Goal: Task Accomplishment & Management: Use online tool/utility

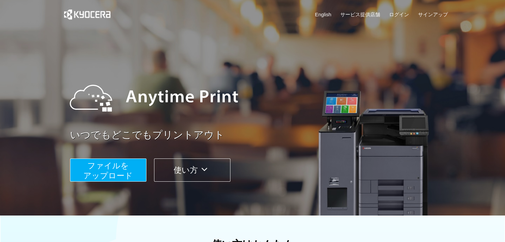
click at [90, 179] on span "ファイルを ​​アップロード" at bounding box center [107, 170] width 49 height 19
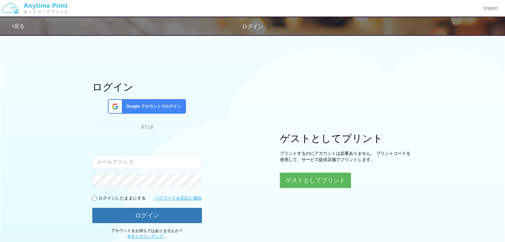
click at [157, 109] on div "Google アカウントでログイン" at bounding box center [147, 106] width 78 height 15
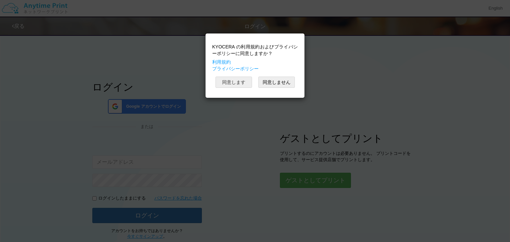
click at [232, 87] on button "同意します" at bounding box center [233, 82] width 36 height 11
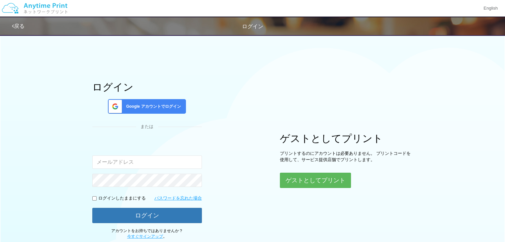
click at [191, 113] on div "ログイン Google アカウントでログイン または 入力されたメールアドレスまたはパスワードが正しくありません。 ログインしたままにする パスワードを忘れた…" at bounding box center [146, 161] width 109 height 158
click at [171, 104] on span "Google アカウントでログイン" at bounding box center [151, 107] width 57 height 6
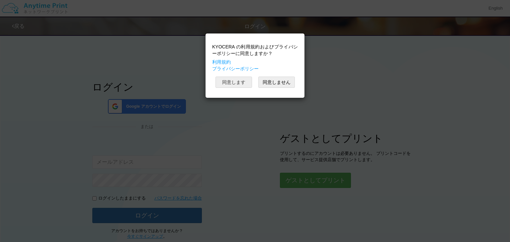
click at [241, 84] on button "同意します" at bounding box center [233, 82] width 36 height 11
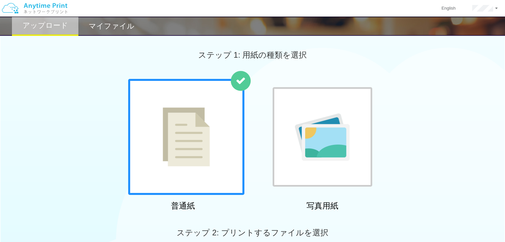
click at [85, 163] on div "普通紙 写真用紙" at bounding box center [252, 146] width 505 height 135
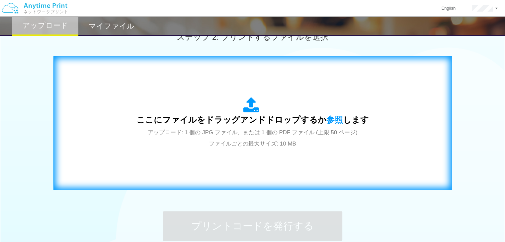
scroll to position [199, 0]
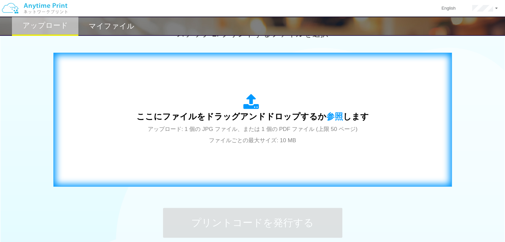
click at [272, 136] on span "アップロード: 1 個の JPG ファイル、または 1 個の PDF ファイル (上限 50 ページ) ファイルごとの最大サイズ: 10 MB" at bounding box center [253, 135] width 210 height 18
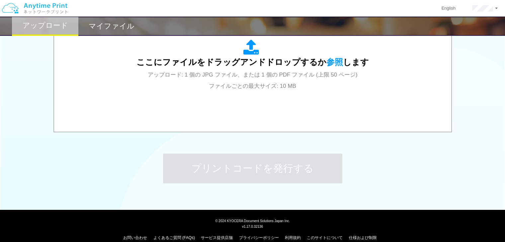
scroll to position [262, 0]
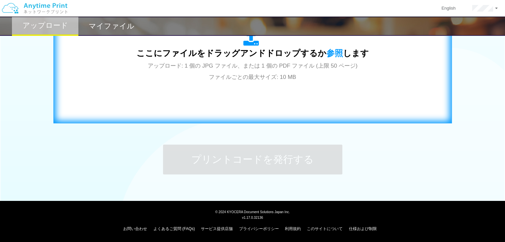
click at [223, 84] on div "ここにファイルをドラッグアンドドロップするか 参照 します アップロード: 1 個の JPG ファイル、または 1 個の PDF ファイル (上限 50 ペー…" at bounding box center [252, 56] width 384 height 120
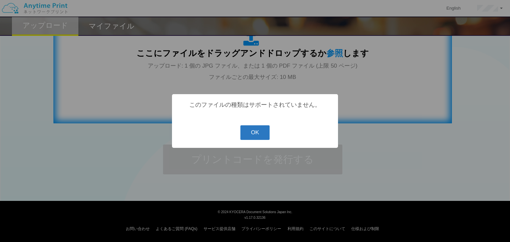
click at [262, 140] on button "OK" at bounding box center [255, 132] width 30 height 15
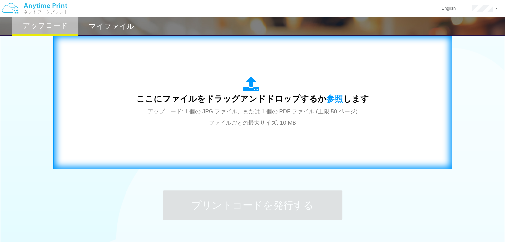
scroll to position [196, 0]
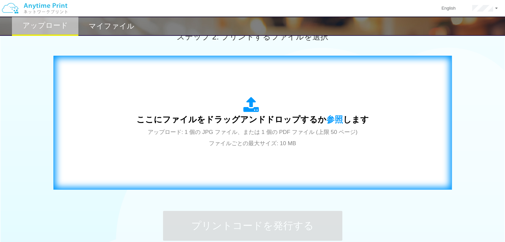
click at [276, 102] on div "ここにファイルをドラッグアンドドロップするか 参照 します アップロード: 1 個の JPG ファイル、または 1 個の PDF ファイル (上限 50 ペー…" at bounding box center [252, 123] width 232 height 52
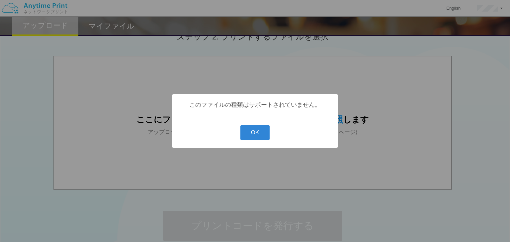
click at [271, 131] on div "? ! i このファイルの種類はサポートされていません。 OK Cancel ×" at bounding box center [255, 121] width 166 height 54
click at [262, 136] on button "OK" at bounding box center [255, 132] width 30 height 15
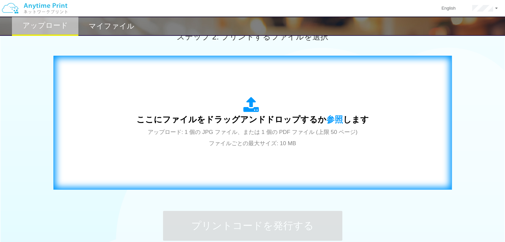
click at [239, 136] on span "アップロード: 1 個の JPG ファイル、または 1 個の PDF ファイル (上限 50 ページ) ファイルごとの最大サイズ: 10 MB" at bounding box center [253, 138] width 210 height 18
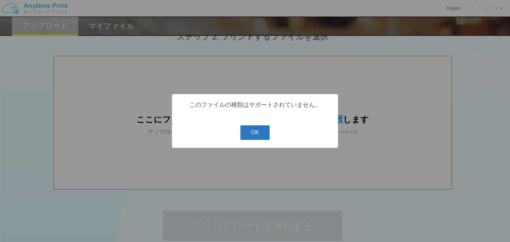
click at [264, 138] on button "OK" at bounding box center [255, 132] width 30 height 15
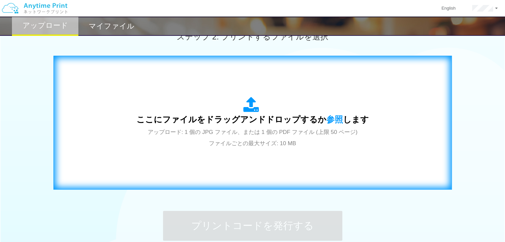
click at [267, 144] on span "アップロード: 1 個の JPG ファイル、または 1 個の PDF ファイル (上限 50 ページ) ファイルごとの最大サイズ: 10 MB" at bounding box center [253, 138] width 210 height 18
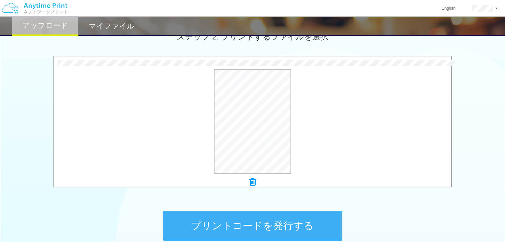
click at [282, 224] on button "プリントコードを発行する" at bounding box center [252, 226] width 179 height 30
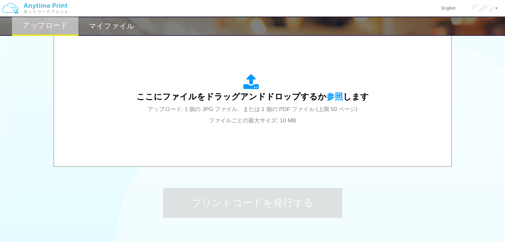
scroll to position [163, 0]
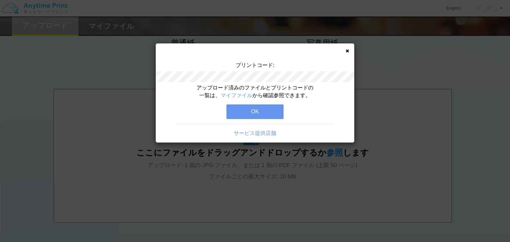
click at [263, 113] on button "OK" at bounding box center [254, 111] width 57 height 15
